Goal: Information Seeking & Learning: Learn about a topic

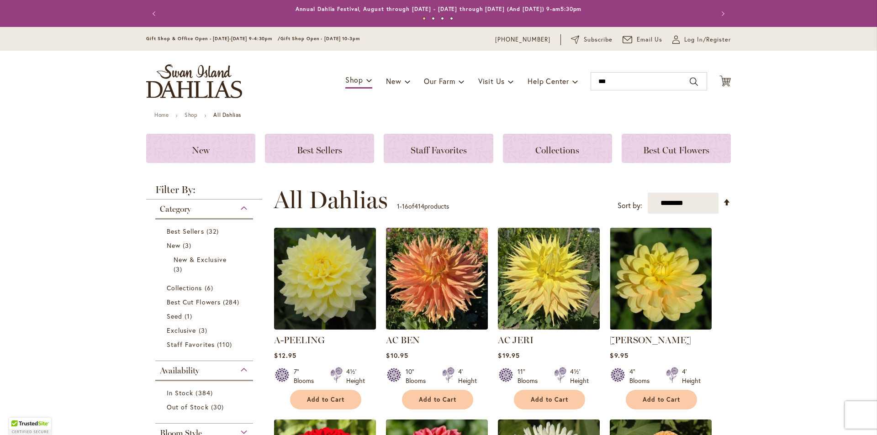
type input "****"
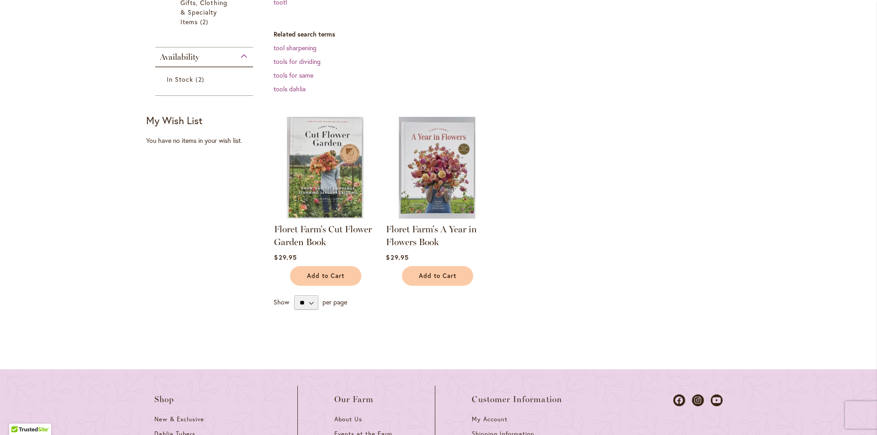
scroll to position [228, 0]
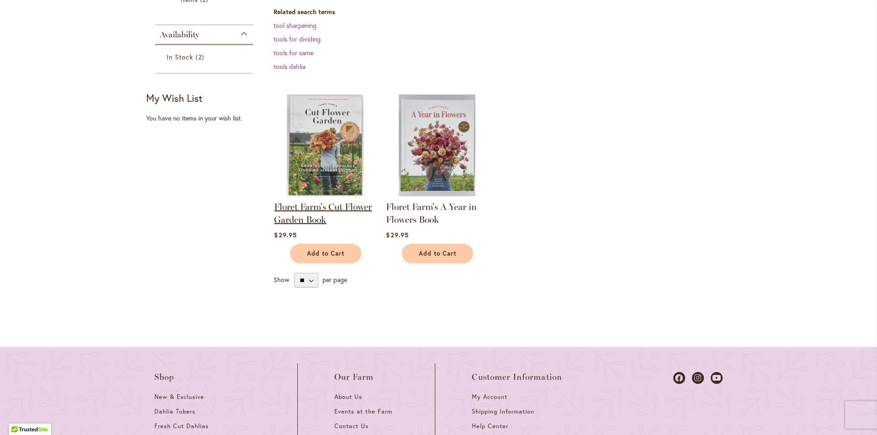
click at [300, 216] on link "Floret Farm's Cut Flower Garden Book" at bounding box center [323, 213] width 98 height 24
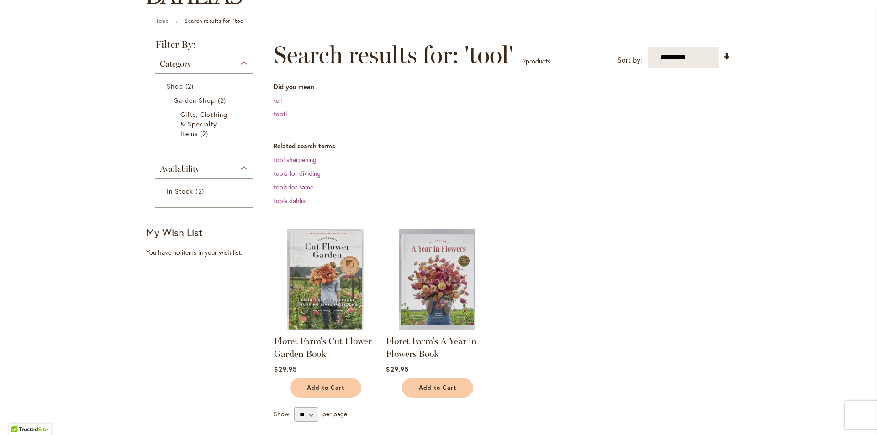
scroll to position [0, 0]
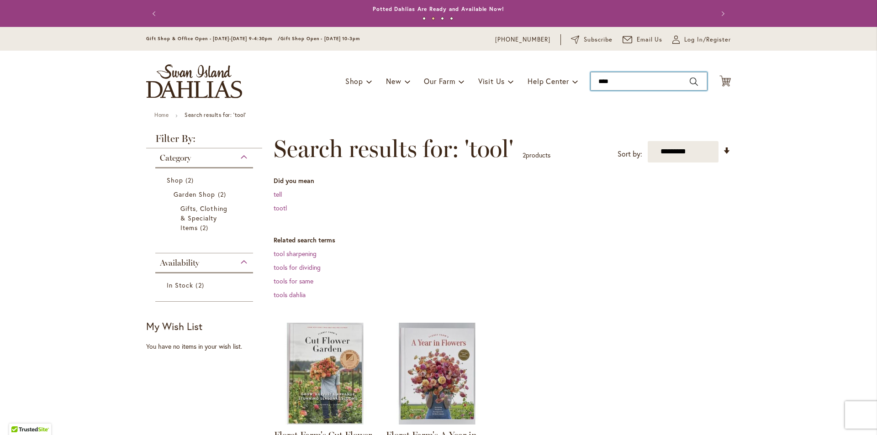
click at [622, 72] on input "****" at bounding box center [649, 81] width 116 height 18
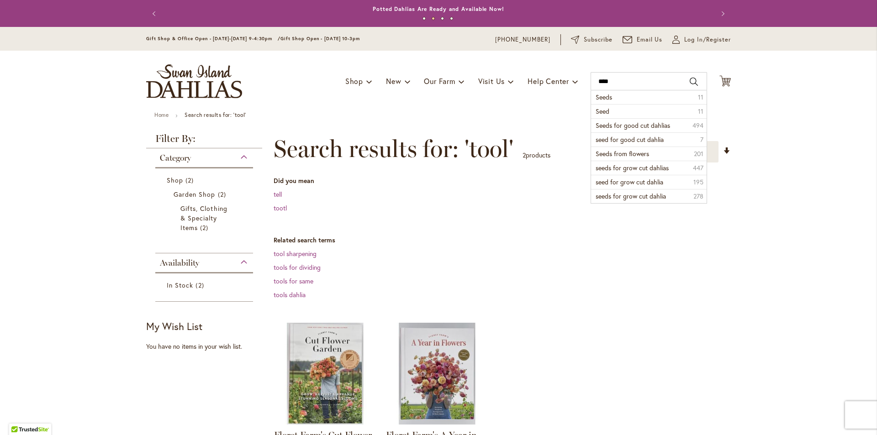
type input "****"
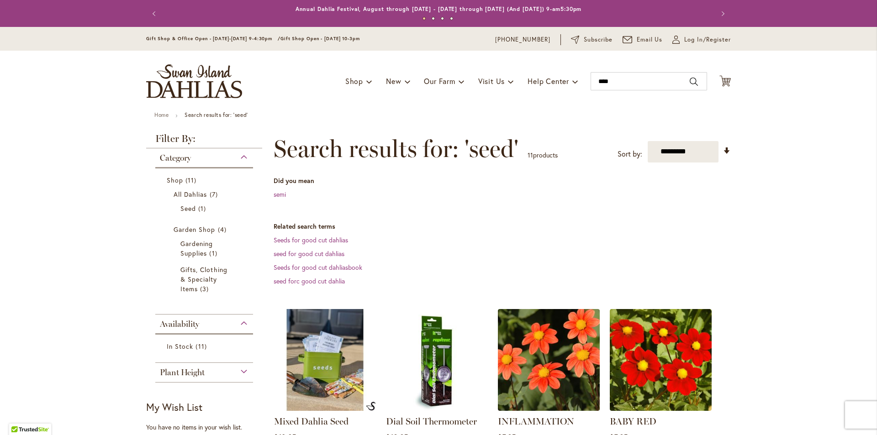
scroll to position [228, 0]
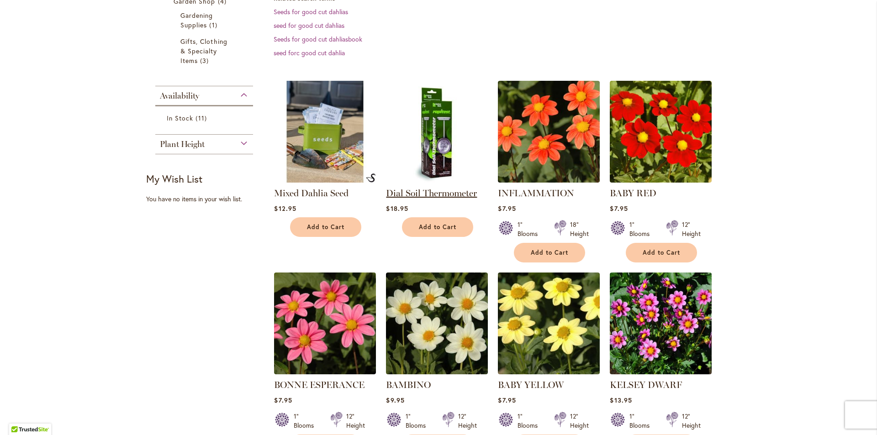
click at [432, 190] on link "Dial Soil Thermometer" at bounding box center [431, 193] width 91 height 11
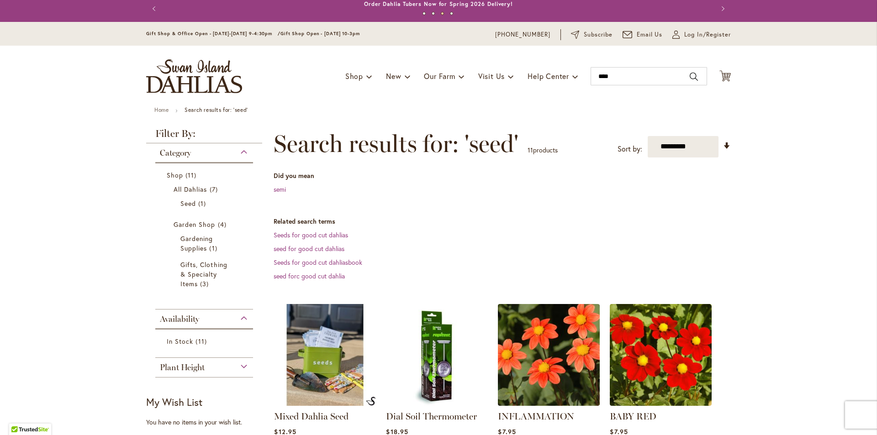
scroll to position [0, 0]
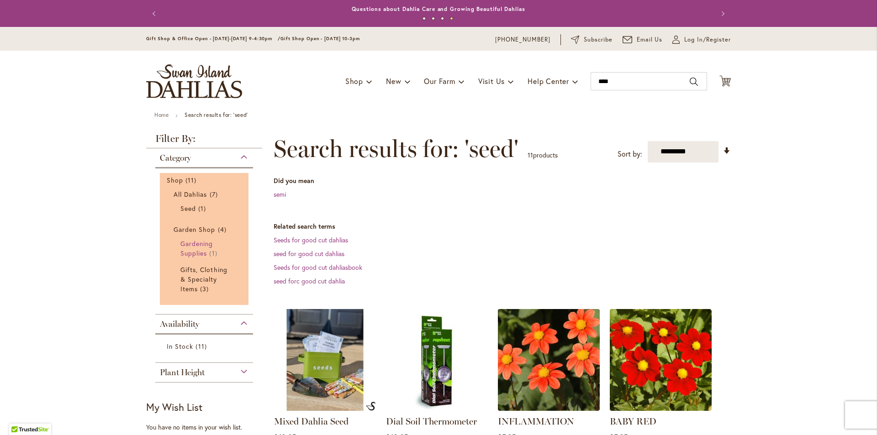
click at [185, 253] on span "Gardening Supplies" at bounding box center [196, 248] width 32 height 18
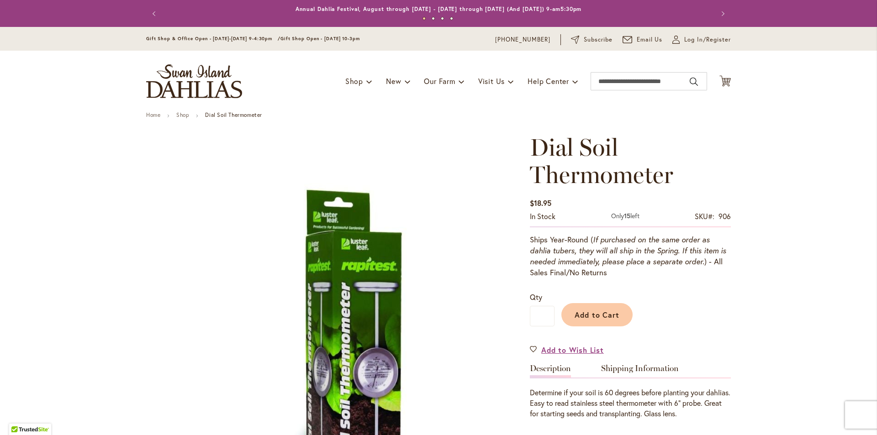
click at [587, 158] on span "Dial Soil Thermometer" at bounding box center [601, 161] width 143 height 56
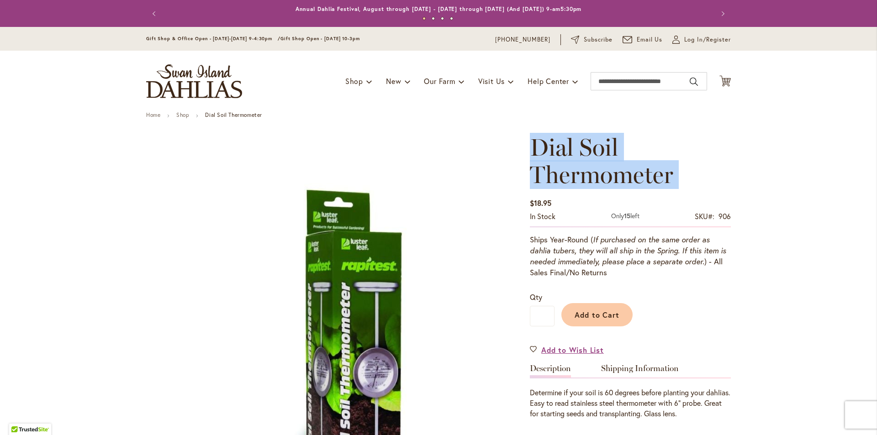
click at [587, 158] on span "Dial Soil Thermometer" at bounding box center [601, 161] width 143 height 56
copy div "Dial Soil Thermometer"
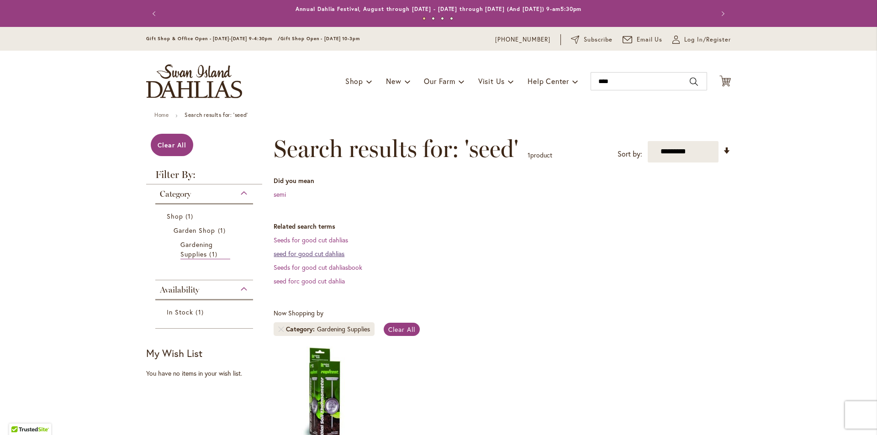
click at [283, 253] on link "seed for good cut dahlias" at bounding box center [309, 253] width 71 height 9
click at [303, 267] on link "Seeds for good cut dahliasbook" at bounding box center [318, 267] width 89 height 9
click at [302, 284] on link "seed forc good cut dahlia" at bounding box center [309, 281] width 71 height 9
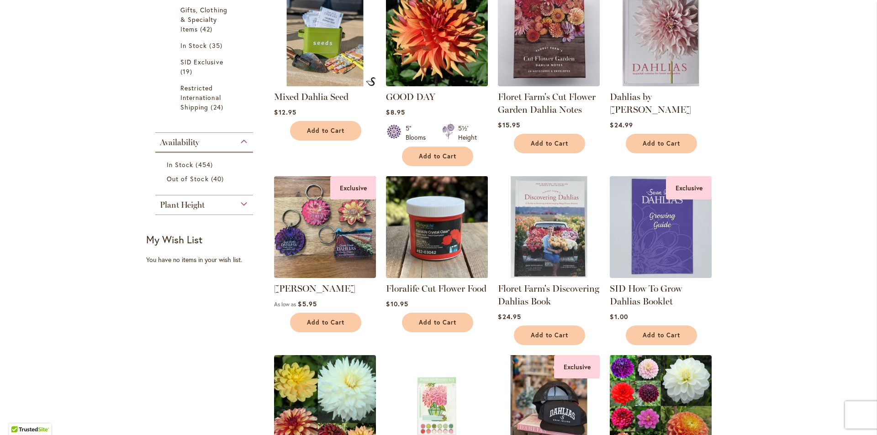
scroll to position [428, 0]
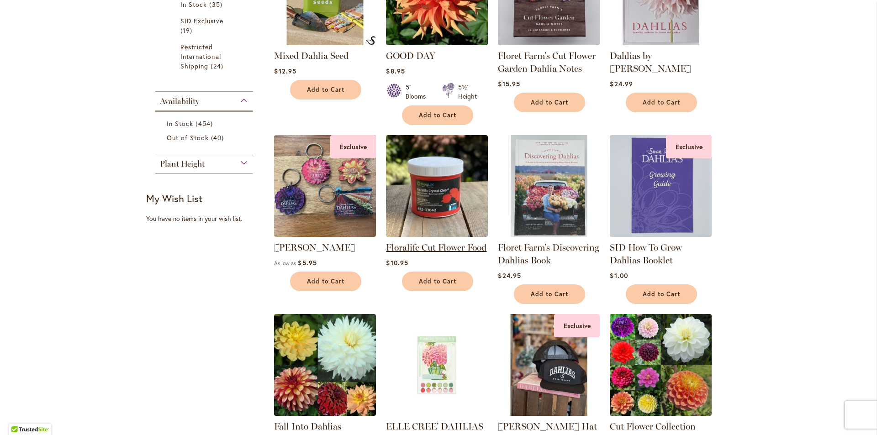
click at [413, 247] on link "Floralife Cut Flower Food" at bounding box center [436, 247] width 100 height 11
click at [548, 252] on link "Floret Farm's Discovering Dahlias Book" at bounding box center [548, 254] width 101 height 24
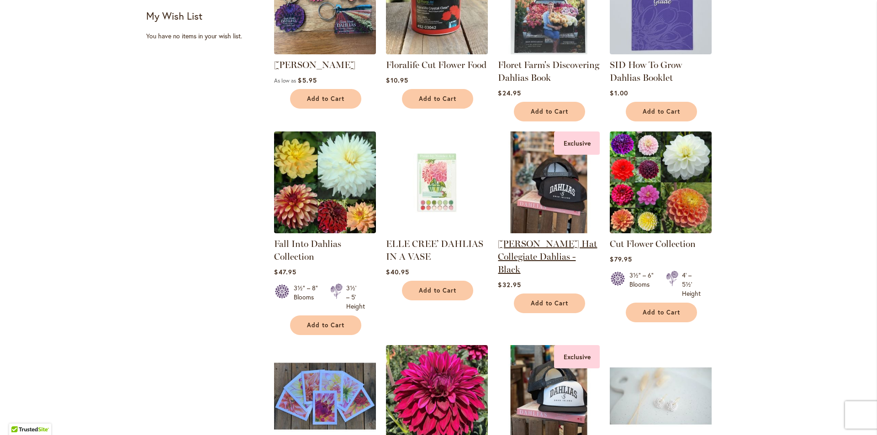
click at [538, 252] on link "SID Grafletics Hat Collegiate Dahlias - Black" at bounding box center [547, 256] width 99 height 37
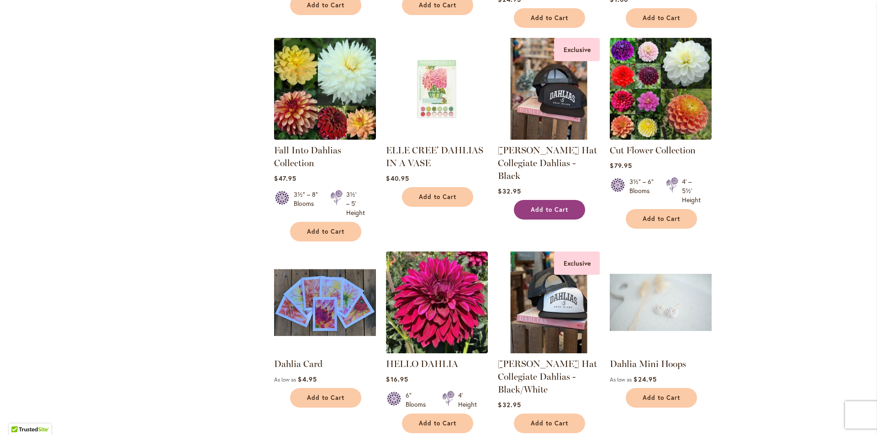
scroll to position [839, 0]
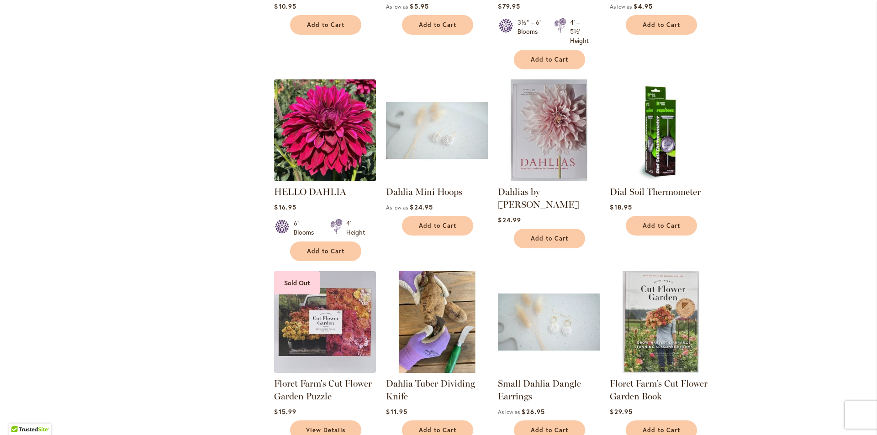
scroll to position [731, 0]
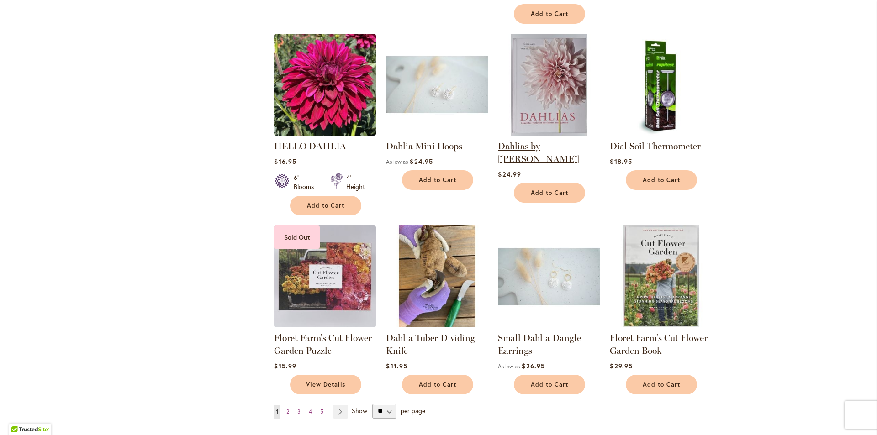
click at [536, 147] on link "Dahlias by Naomi Slade" at bounding box center [538, 153] width 81 height 24
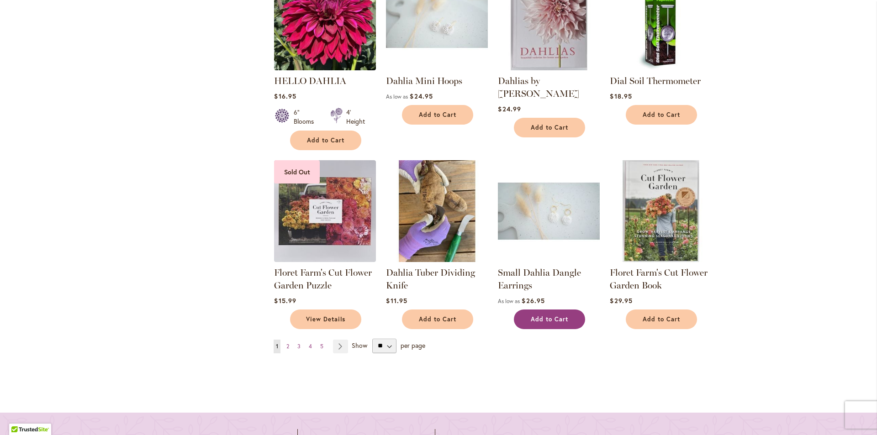
scroll to position [959, 0]
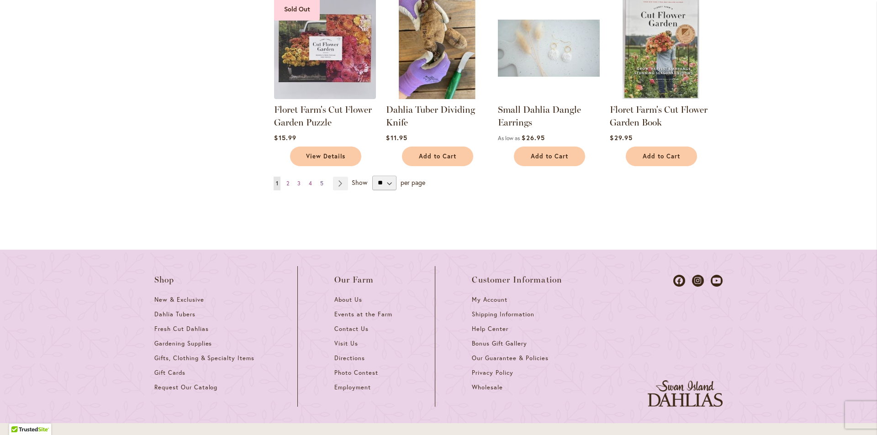
click at [320, 181] on span "5" at bounding box center [321, 183] width 3 height 7
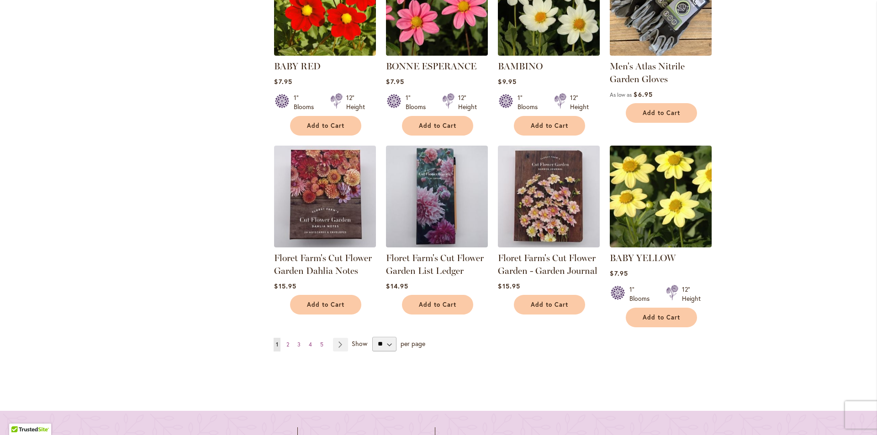
scroll to position [959, 0]
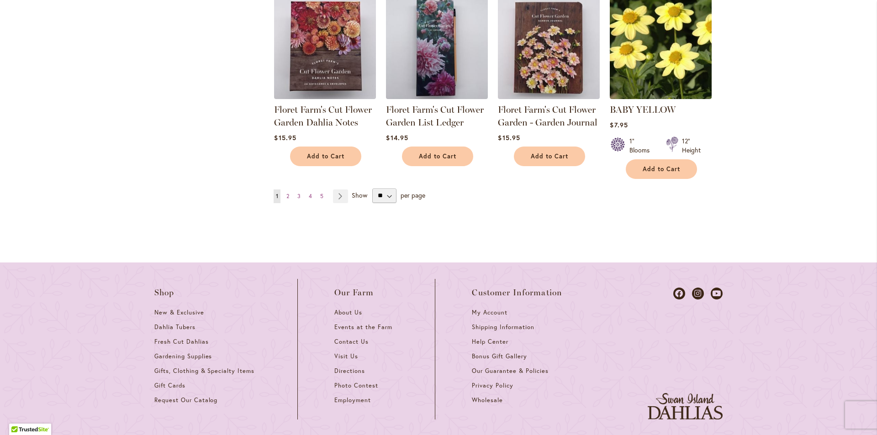
click at [398, 114] on strong "Floret Farm's Cut Flower Garden List Ledger" at bounding box center [437, 116] width 102 height 26
click at [390, 121] on link "Floret Farm's Cut Flower Garden List Ledger" at bounding box center [435, 116] width 98 height 24
click at [284, 194] on link "Page 2" at bounding box center [287, 197] width 7 height 14
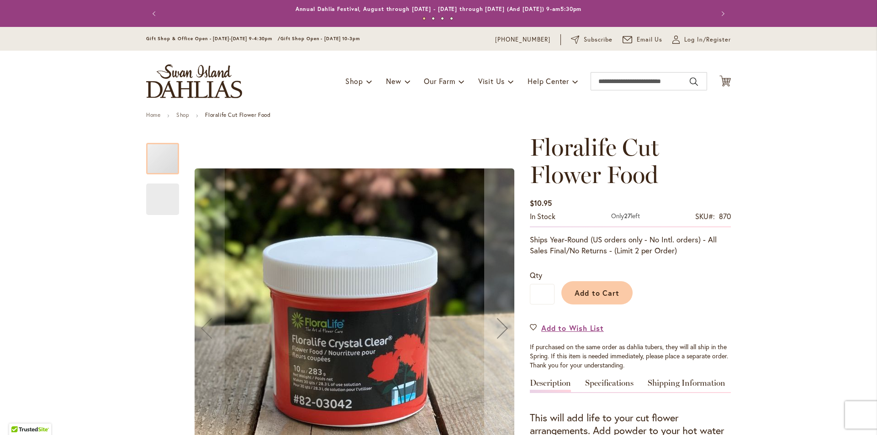
click at [564, 140] on span "Floralife Cut Flower Food" at bounding box center [594, 161] width 129 height 56
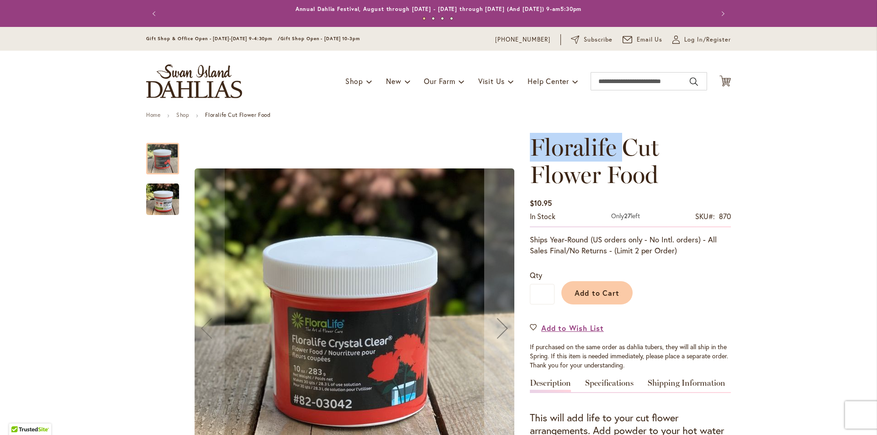
click at [564, 139] on span "Floralife Cut Flower Food" at bounding box center [594, 161] width 129 height 56
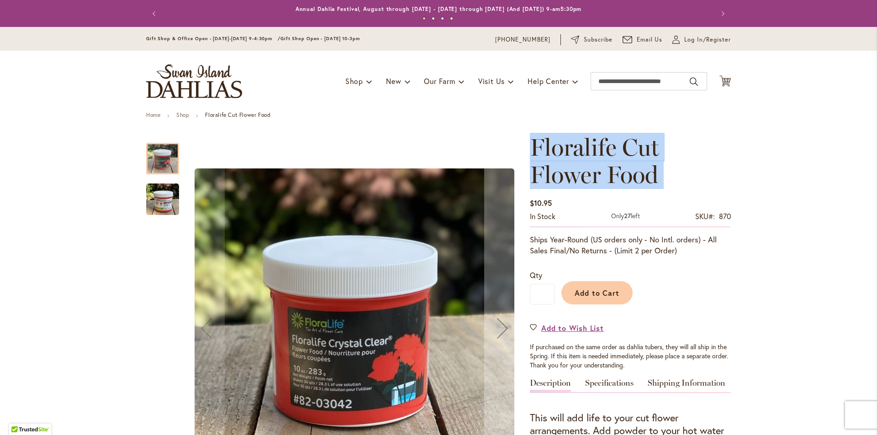
click at [564, 139] on span "Floralife Cut Flower Food" at bounding box center [594, 161] width 129 height 56
click at [711, 152] on h1 "Floralife Cut Flower Food" at bounding box center [630, 161] width 201 height 55
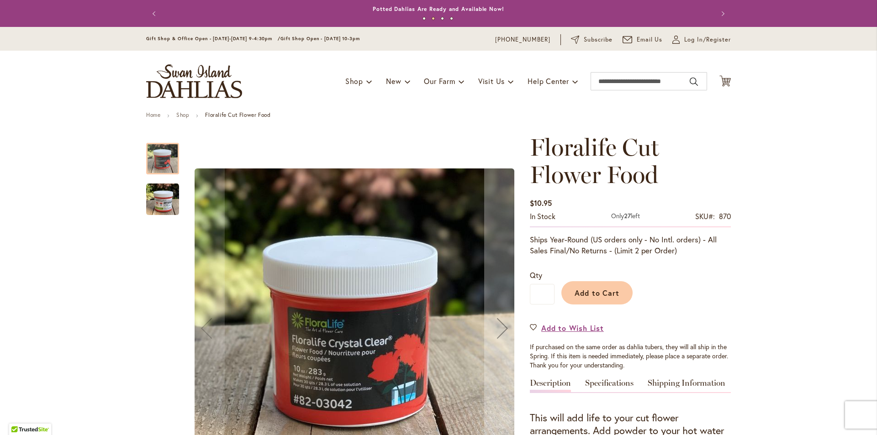
click at [578, 155] on span "Floralife Cut Flower Food" at bounding box center [594, 161] width 129 height 56
copy span "Floralife"
click at [622, 86] on input "Search" at bounding box center [649, 81] width 116 height 18
paste input "*********"
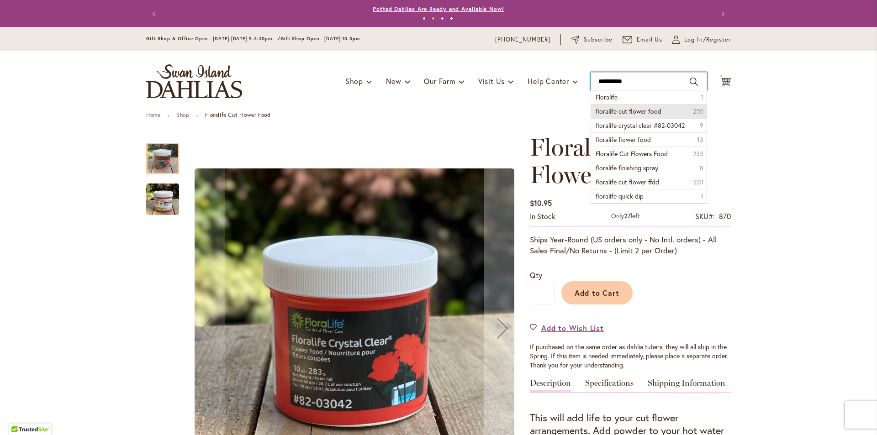
type input "*********"
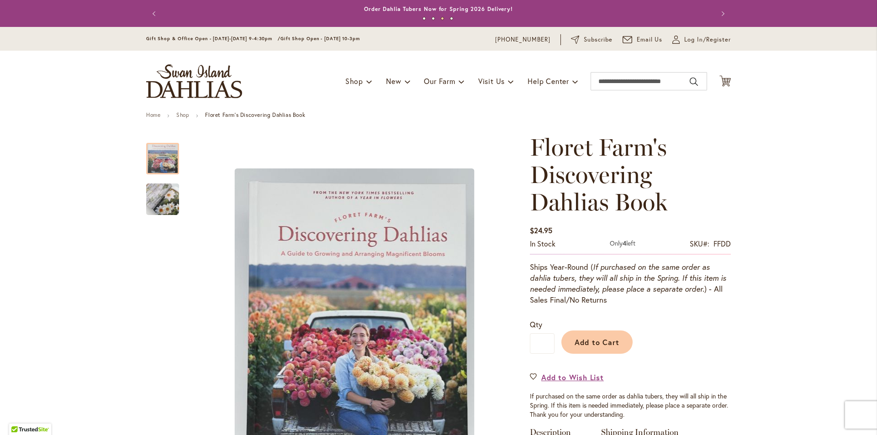
click at [568, 175] on span "Floret Farm's Discovering Dahlias Book" at bounding box center [599, 175] width 138 height 84
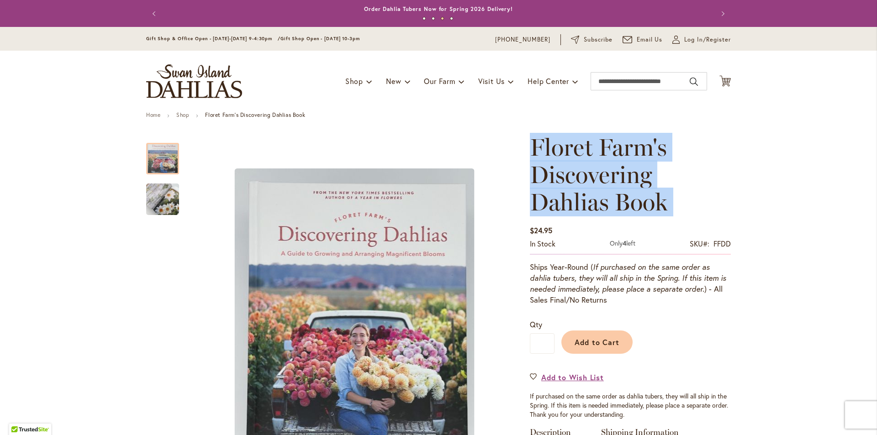
click at [568, 175] on span "Floret Farm's Discovering Dahlias Book" at bounding box center [599, 175] width 138 height 84
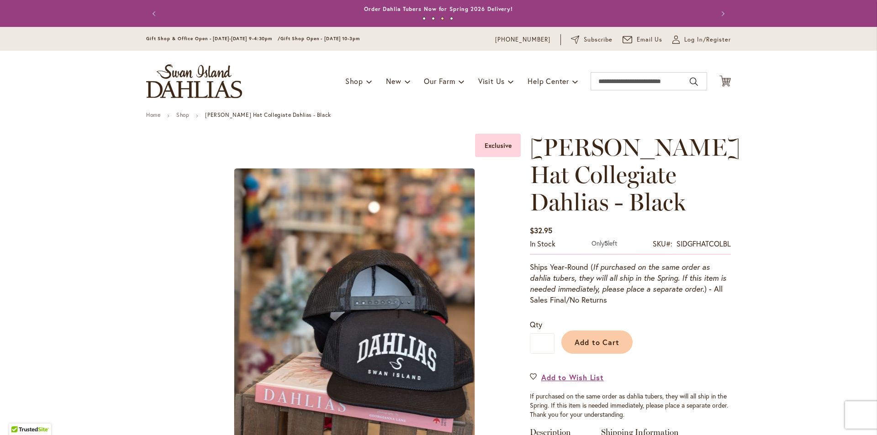
click at [550, 158] on span "SID Grafletics Hat Collegiate Dahlias - Black" at bounding box center [635, 175] width 211 height 84
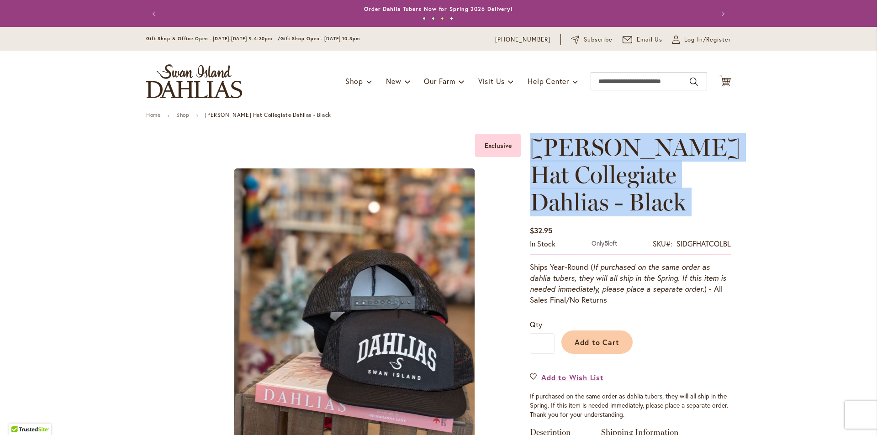
click at [550, 158] on span "SID Grafletics Hat Collegiate Dahlias - Black" at bounding box center [635, 175] width 211 height 84
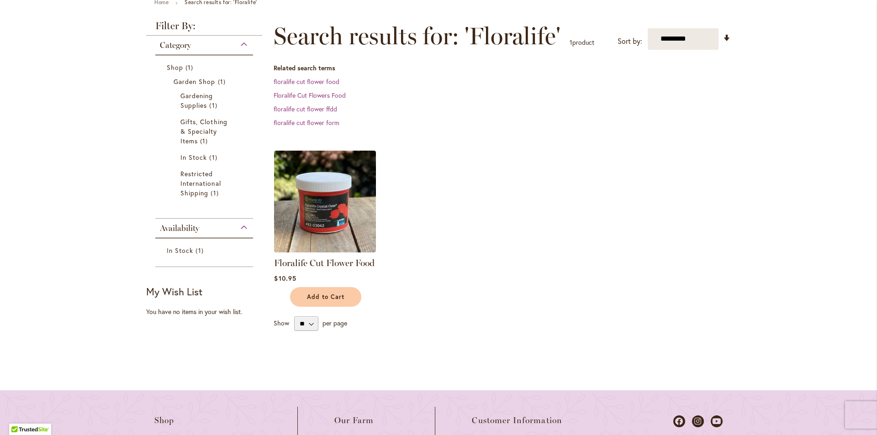
scroll to position [183, 0]
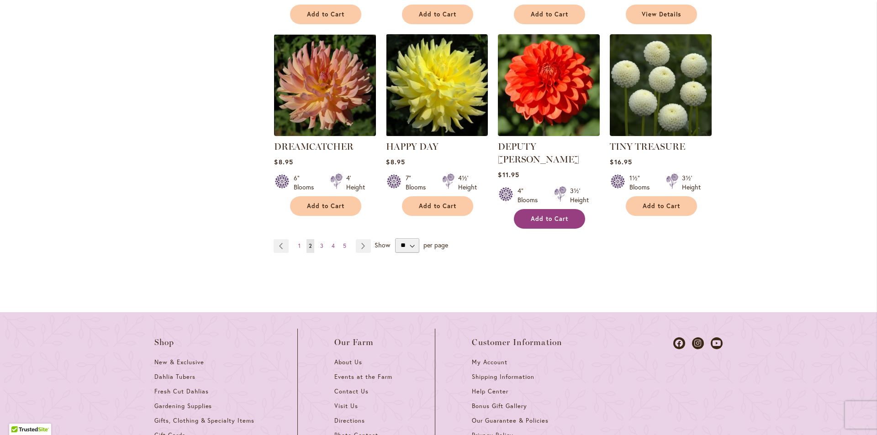
scroll to position [913, 0]
click at [320, 242] on span "3" at bounding box center [321, 245] width 3 height 7
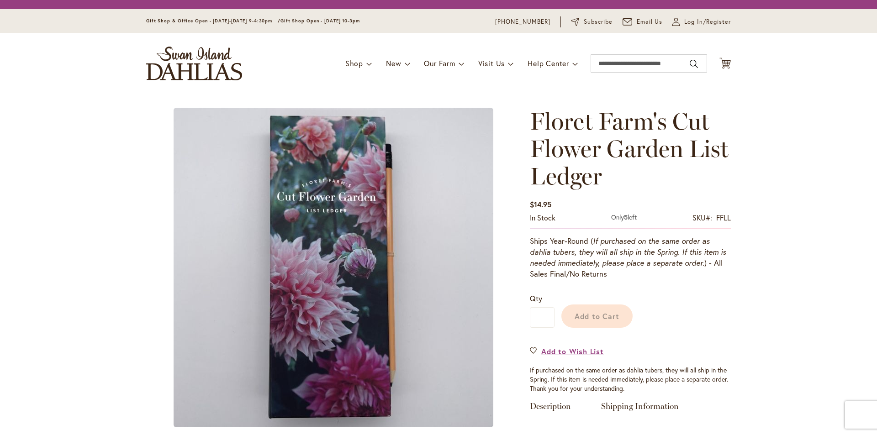
click at [539, 148] on span "Floret Farm's Cut Flower Garden List Ledger" at bounding box center [629, 149] width 199 height 84
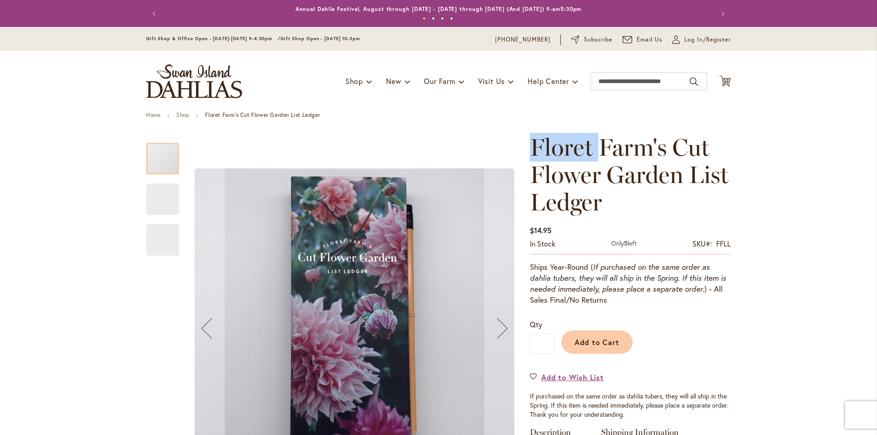
click at [539, 148] on span "Floret Farm's Cut Flower Garden List Ledger" at bounding box center [629, 175] width 199 height 84
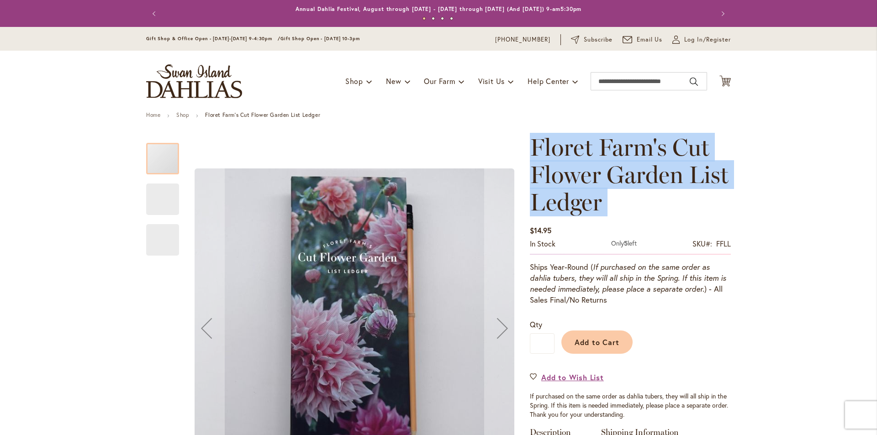
click at [539, 148] on span "Floret Farm's Cut Flower Garden List Ledger" at bounding box center [629, 175] width 199 height 84
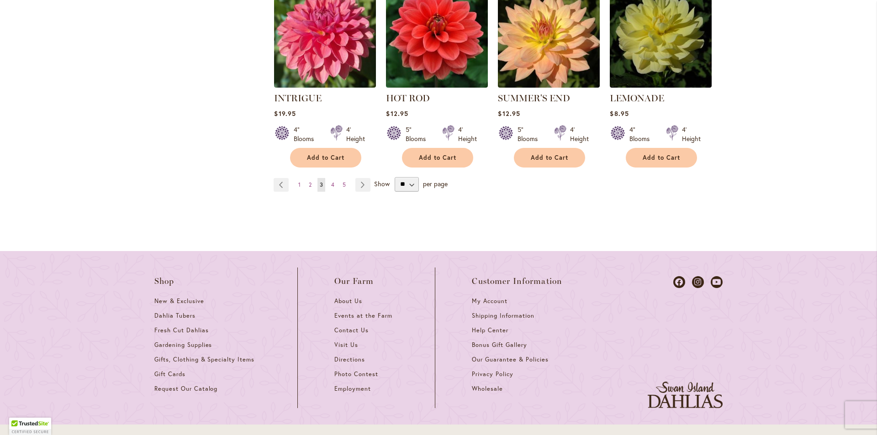
scroll to position [1040, 0]
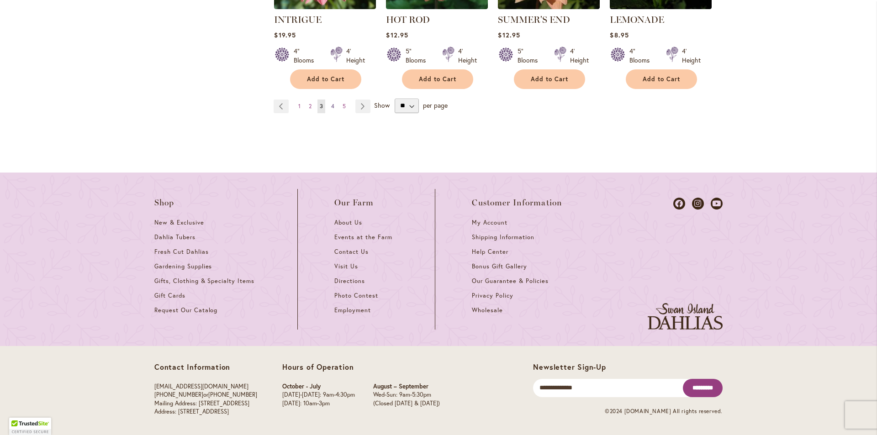
click at [331, 104] on span "4" at bounding box center [332, 106] width 3 height 7
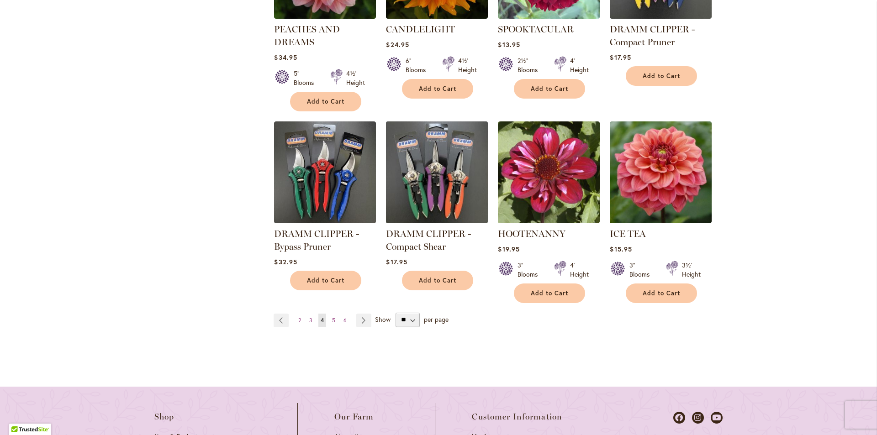
scroll to position [913, 0]
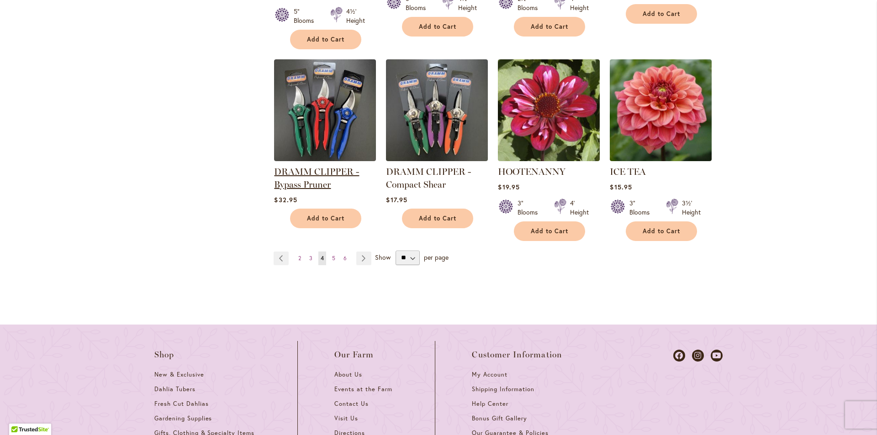
click at [302, 174] on link "DRAMM CLIPPER - Bypass Pruner" at bounding box center [316, 178] width 85 height 24
click at [332, 256] on link "Page 5" at bounding box center [334, 259] width 8 height 14
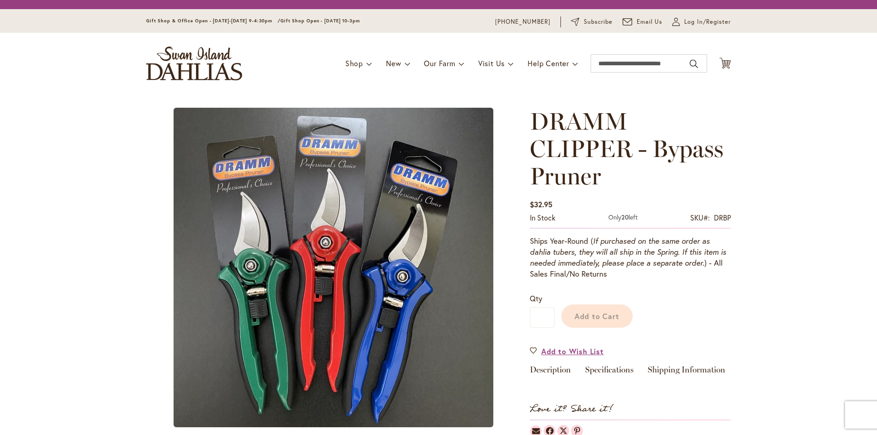
click at [575, 150] on span "DRAMM CLIPPER - Bypass Pruner" at bounding box center [627, 149] width 194 height 84
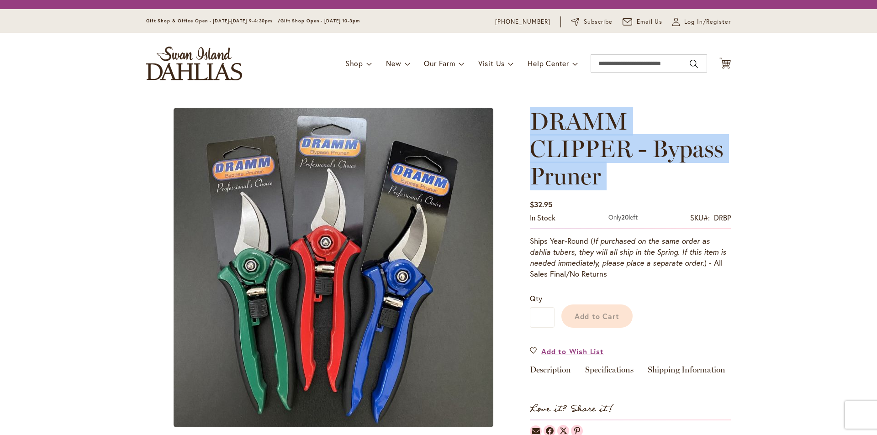
click at [575, 150] on span "DRAMM CLIPPER - Bypass Pruner" at bounding box center [627, 149] width 194 height 84
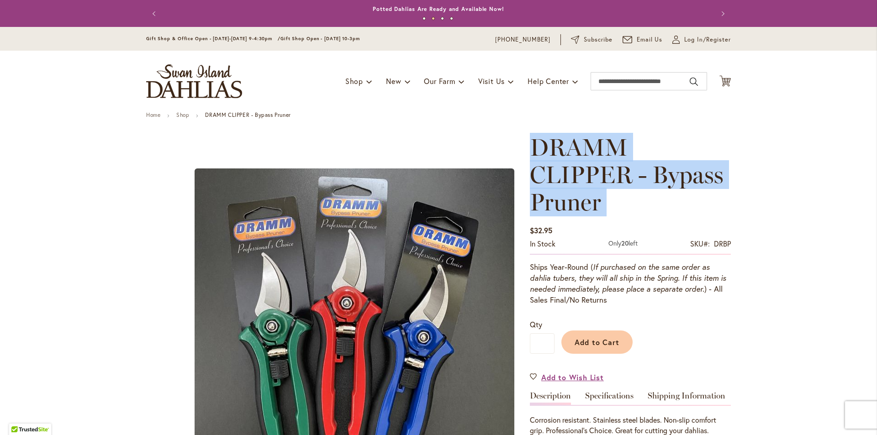
click at [594, 156] on span "DRAMM CLIPPER - Bypass Pruner" at bounding box center [627, 175] width 194 height 84
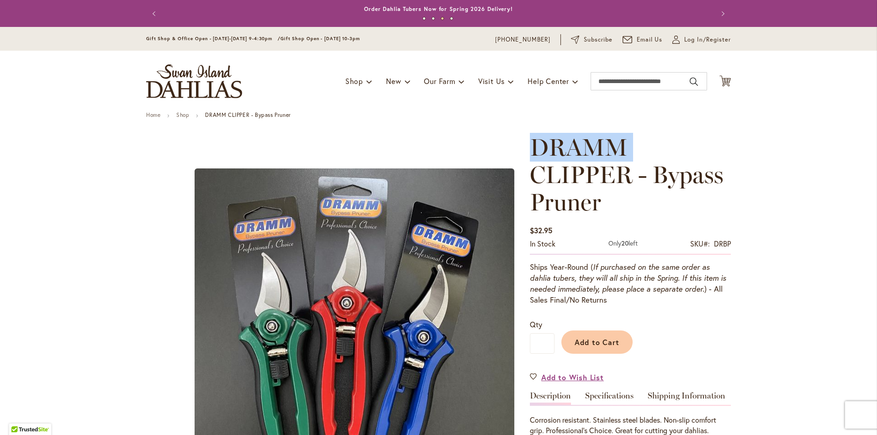
click at [594, 156] on span "DRAMM CLIPPER - Bypass Pruner" at bounding box center [627, 175] width 194 height 84
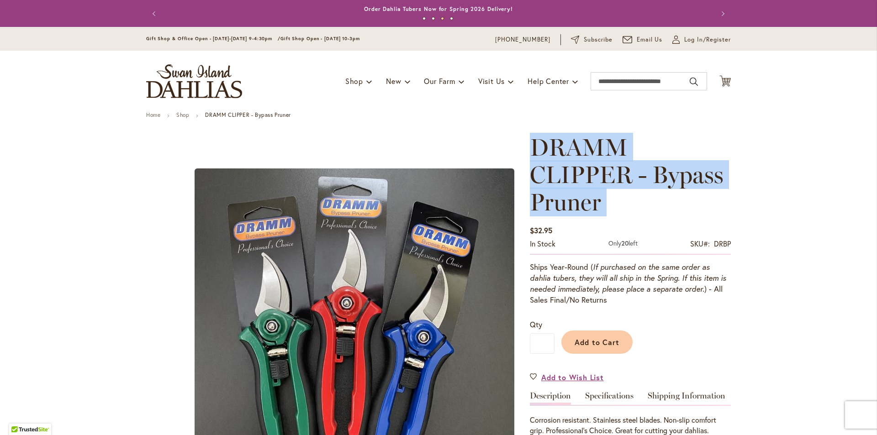
click at [594, 156] on span "DRAMM CLIPPER - Bypass Pruner" at bounding box center [627, 175] width 194 height 84
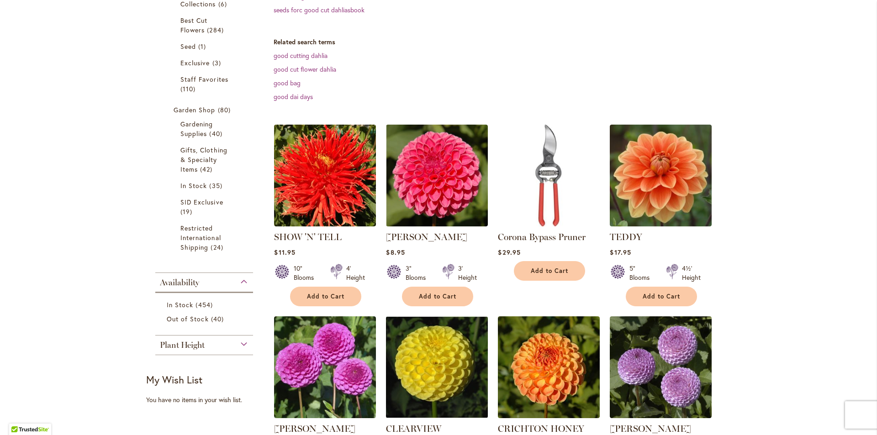
scroll to position [320, 0]
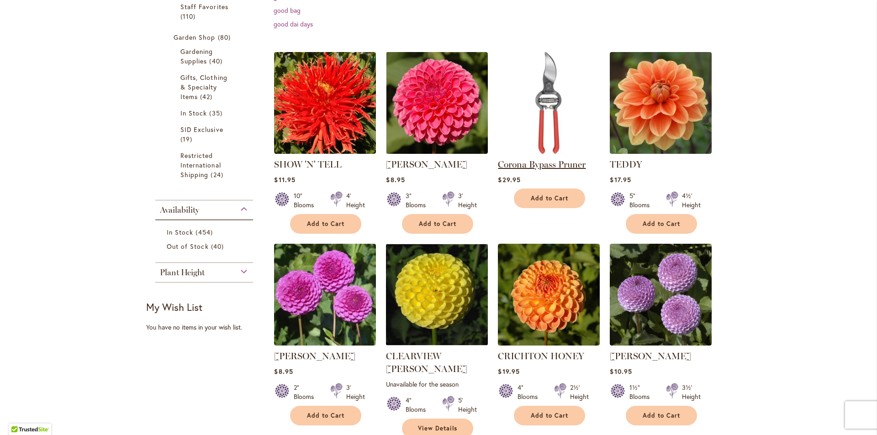
click at [504, 163] on link "Corona Bypass Pruner" at bounding box center [542, 164] width 88 height 11
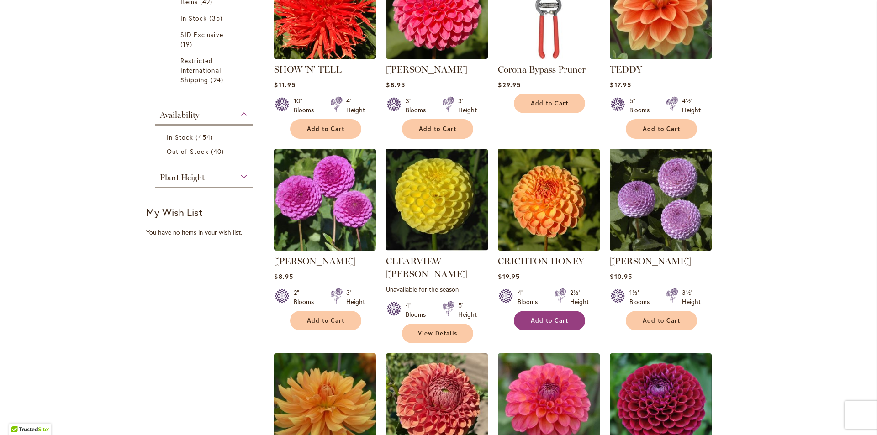
scroll to position [502, 0]
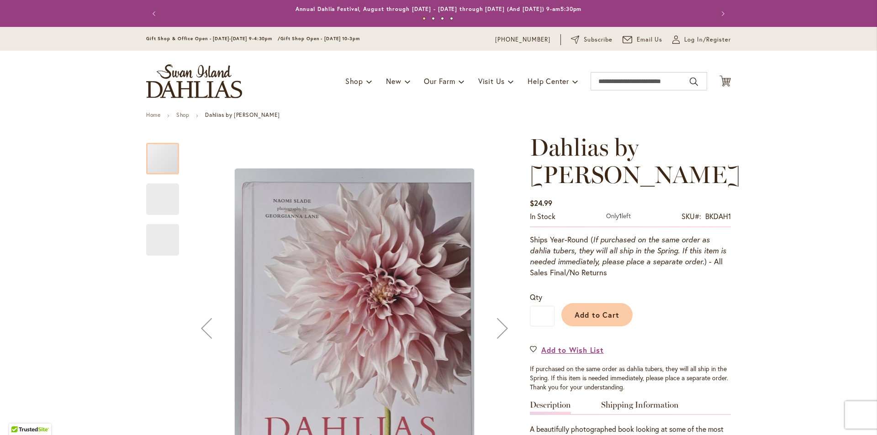
click at [571, 142] on span "Dahlias by Naomi Slade" at bounding box center [635, 161] width 211 height 56
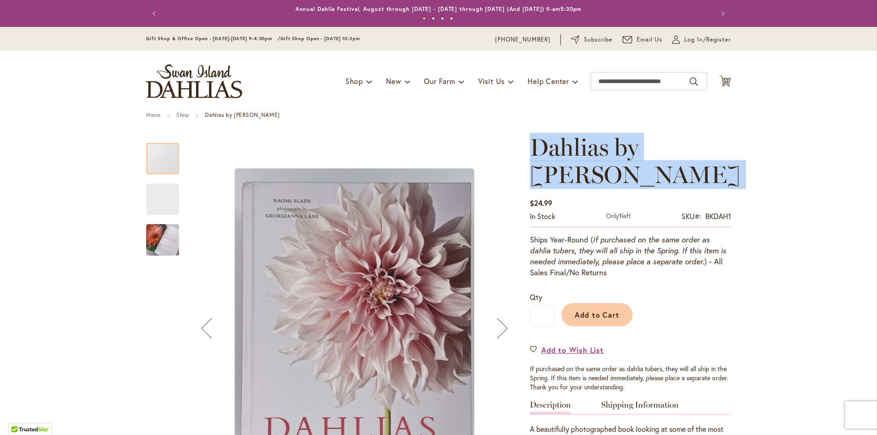
click at [571, 142] on span "Dahlias by Naomi Slade" at bounding box center [635, 161] width 211 height 56
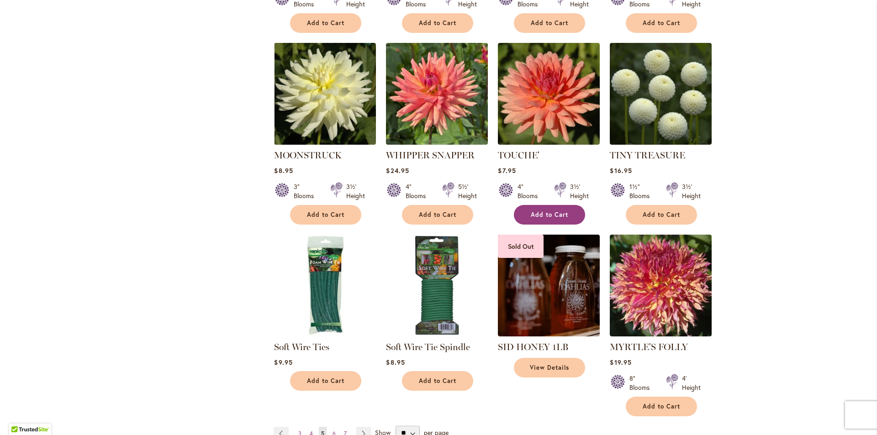
scroll to position [822, 0]
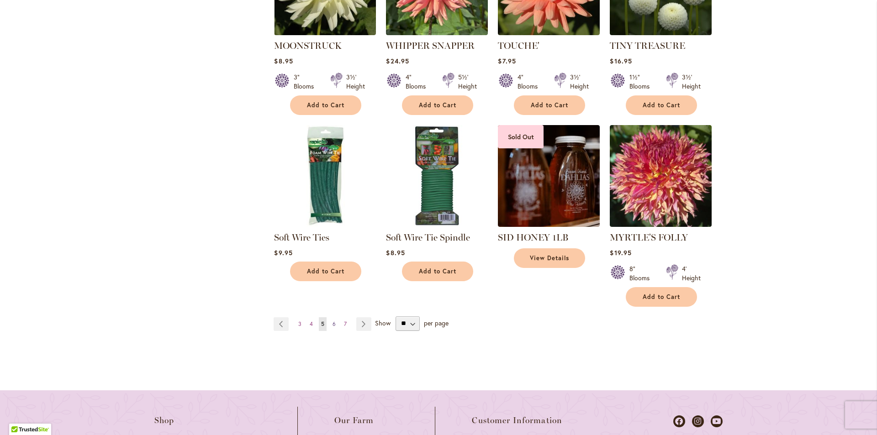
click at [330, 323] on link "Page 6" at bounding box center [334, 324] width 8 height 14
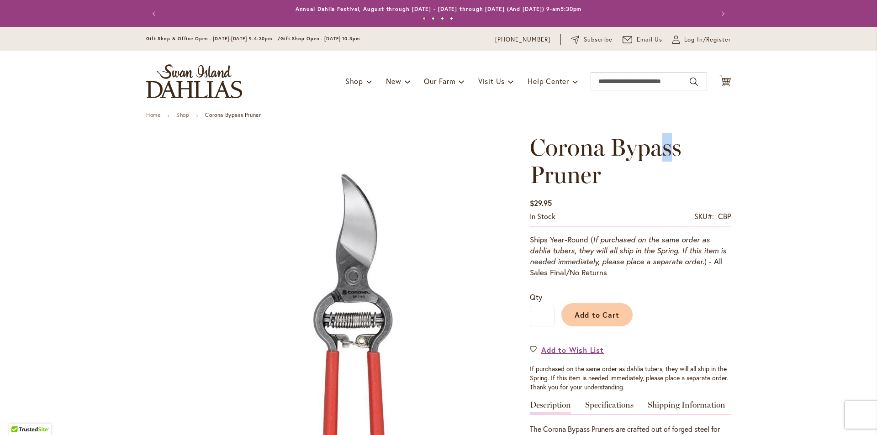
drag, startPoint x: 666, startPoint y: 146, endPoint x: 660, endPoint y: 147, distance: 5.5
click at [660, 147] on span "Corona Bypass Pruner" at bounding box center [606, 161] width 152 height 56
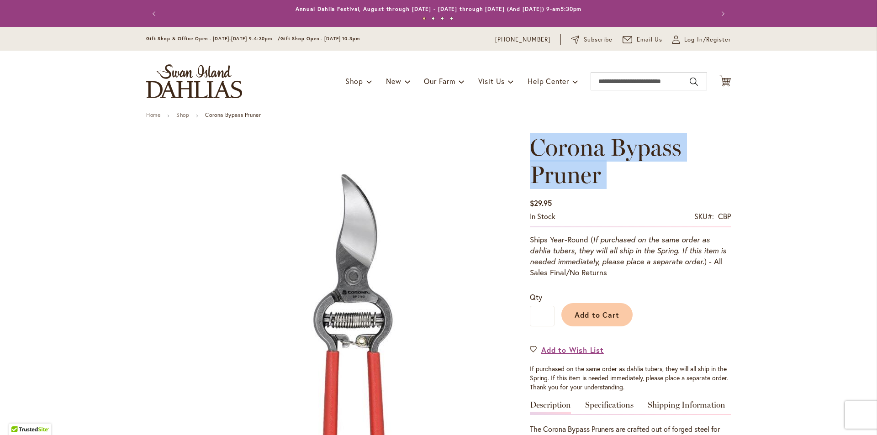
click at [660, 147] on span "Corona Bypass Pruner" at bounding box center [606, 161] width 152 height 56
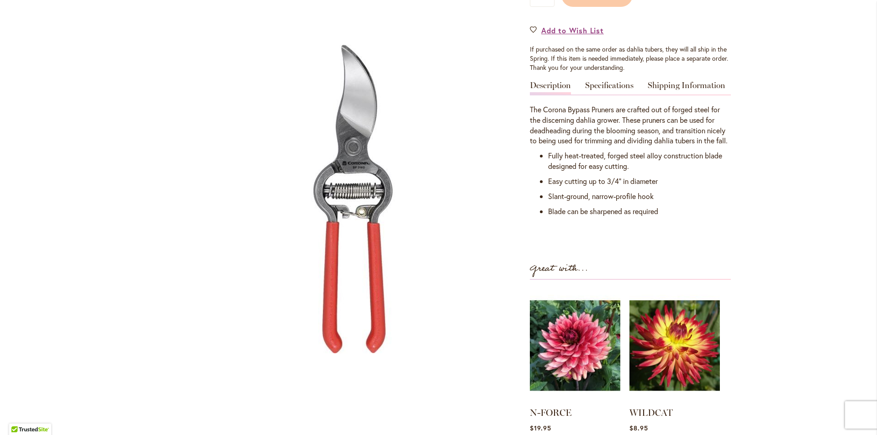
scroll to position [91, 0]
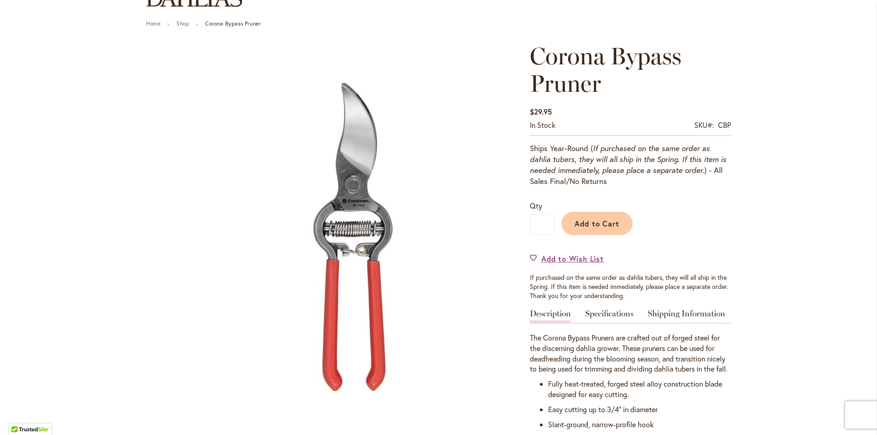
click at [718, 123] on div "CBP" at bounding box center [724, 125] width 13 height 11
copy div "CBP"
click at [718, 123] on div "CBP" at bounding box center [724, 125] width 13 height 11
